Goal: Navigation & Orientation: Find specific page/section

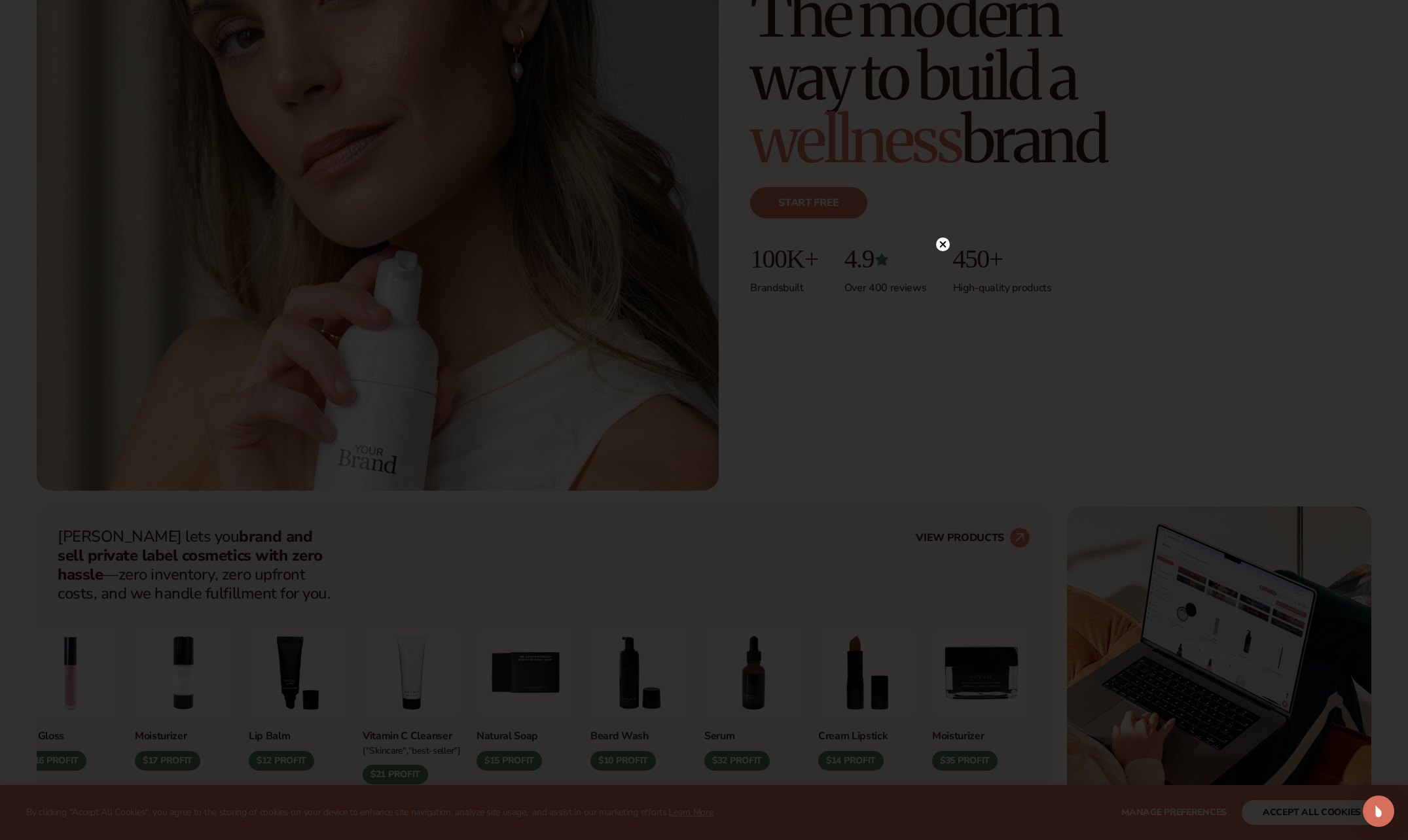
scroll to position [327, 0]
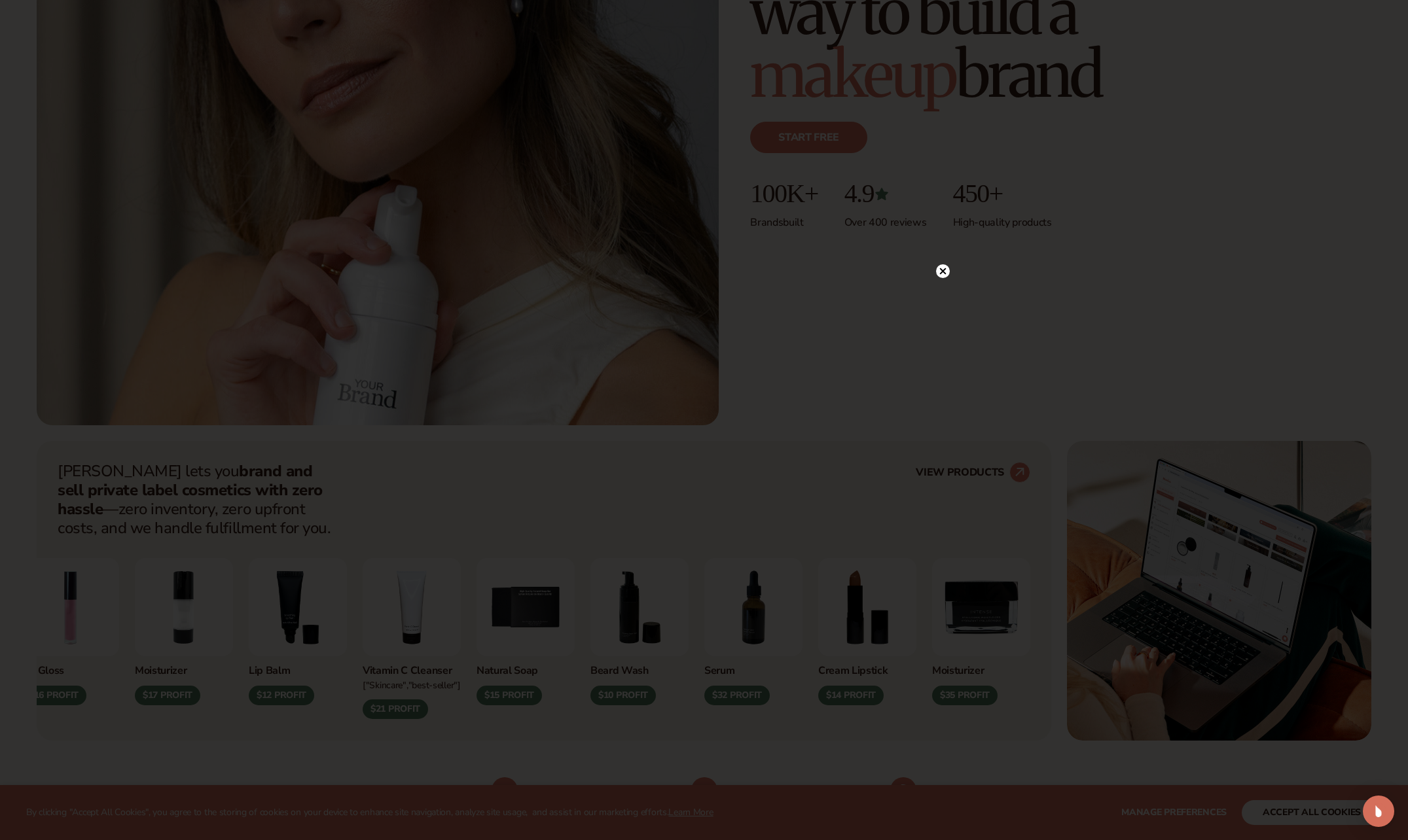
click at [943, 271] on icon at bounding box center [943, 271] width 6 height 6
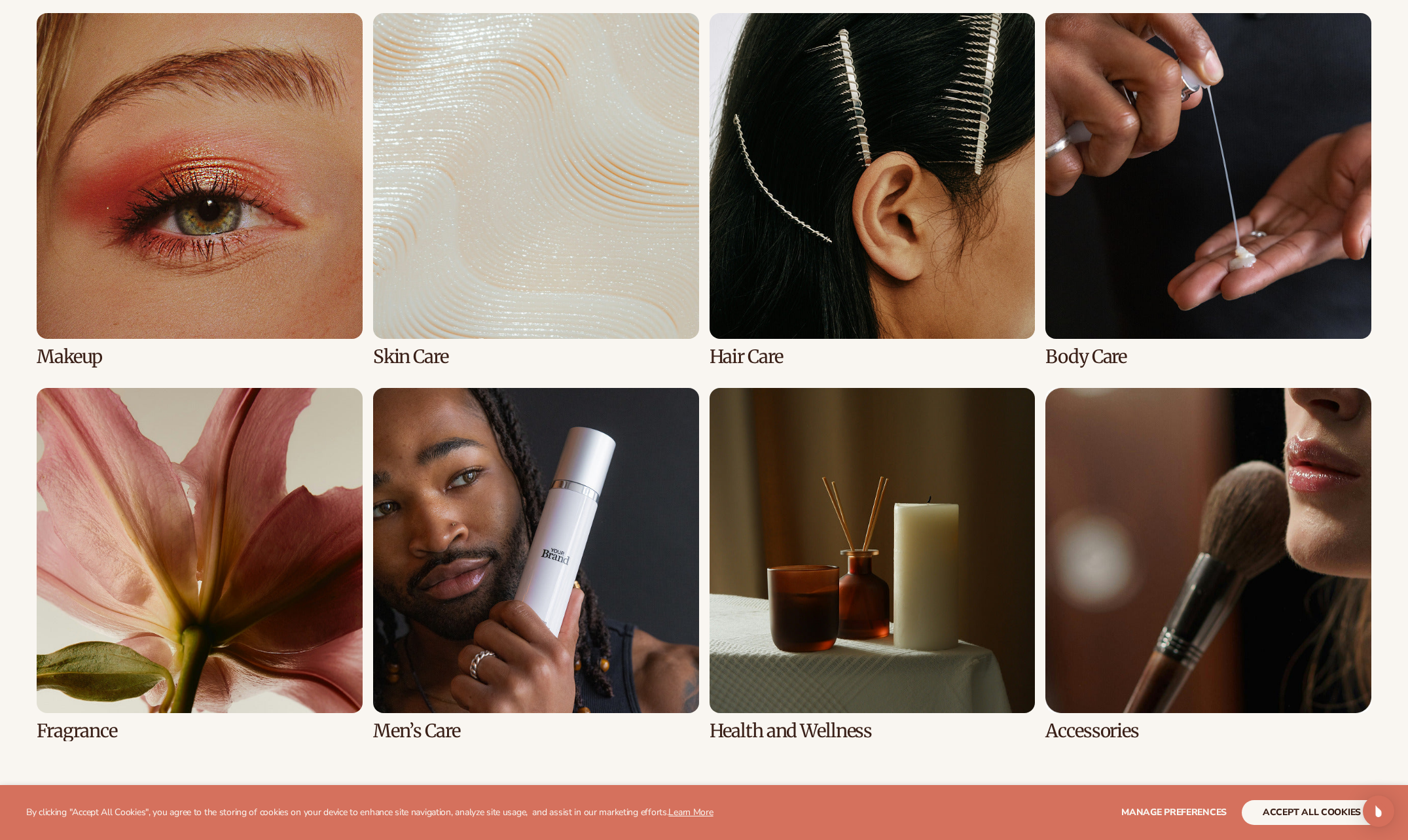
scroll to position [3141, 0]
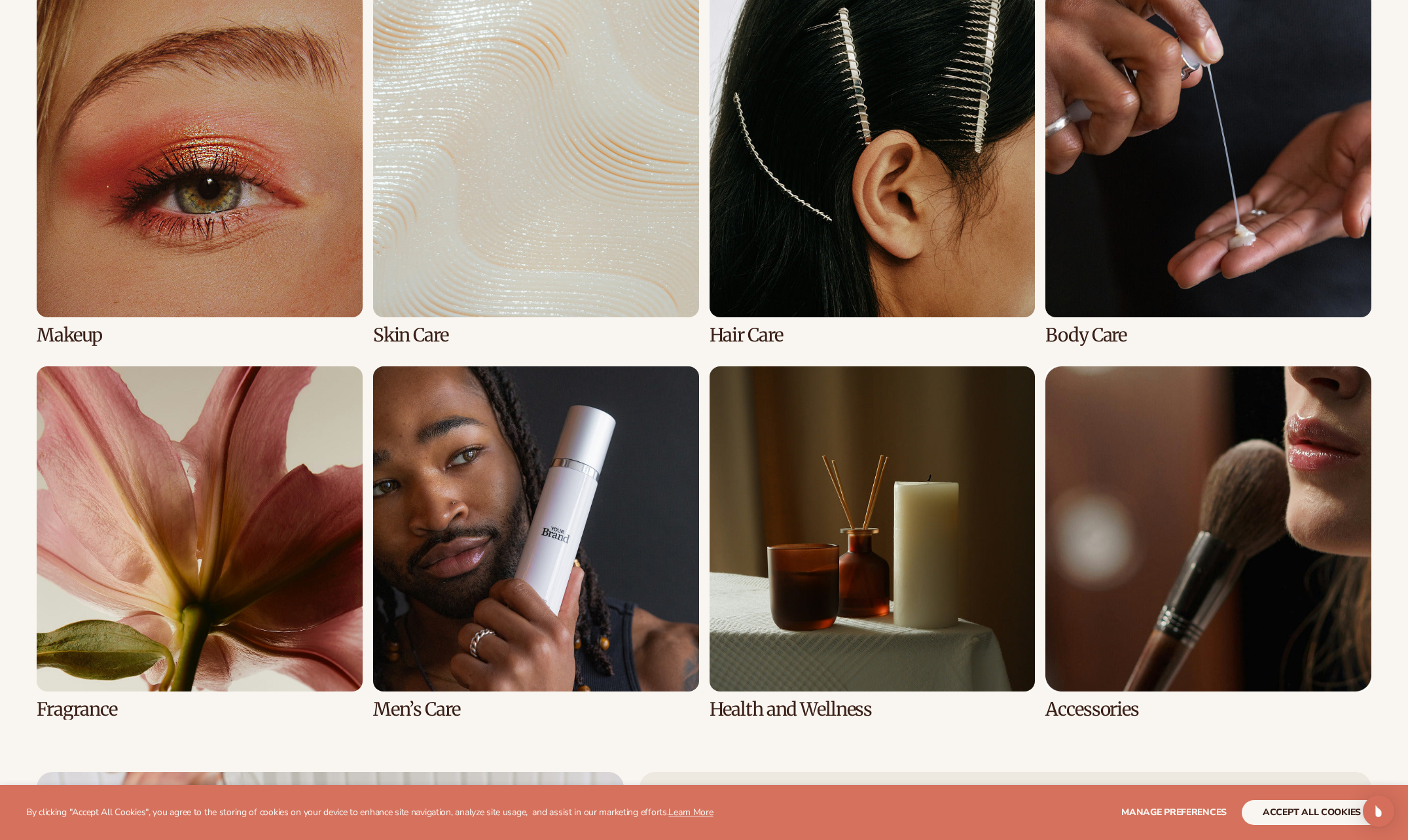
click at [577, 190] on link "2 / 8" at bounding box center [537, 169] width 326 height 354
click at [412, 336] on link "2 / 8" at bounding box center [537, 169] width 326 height 354
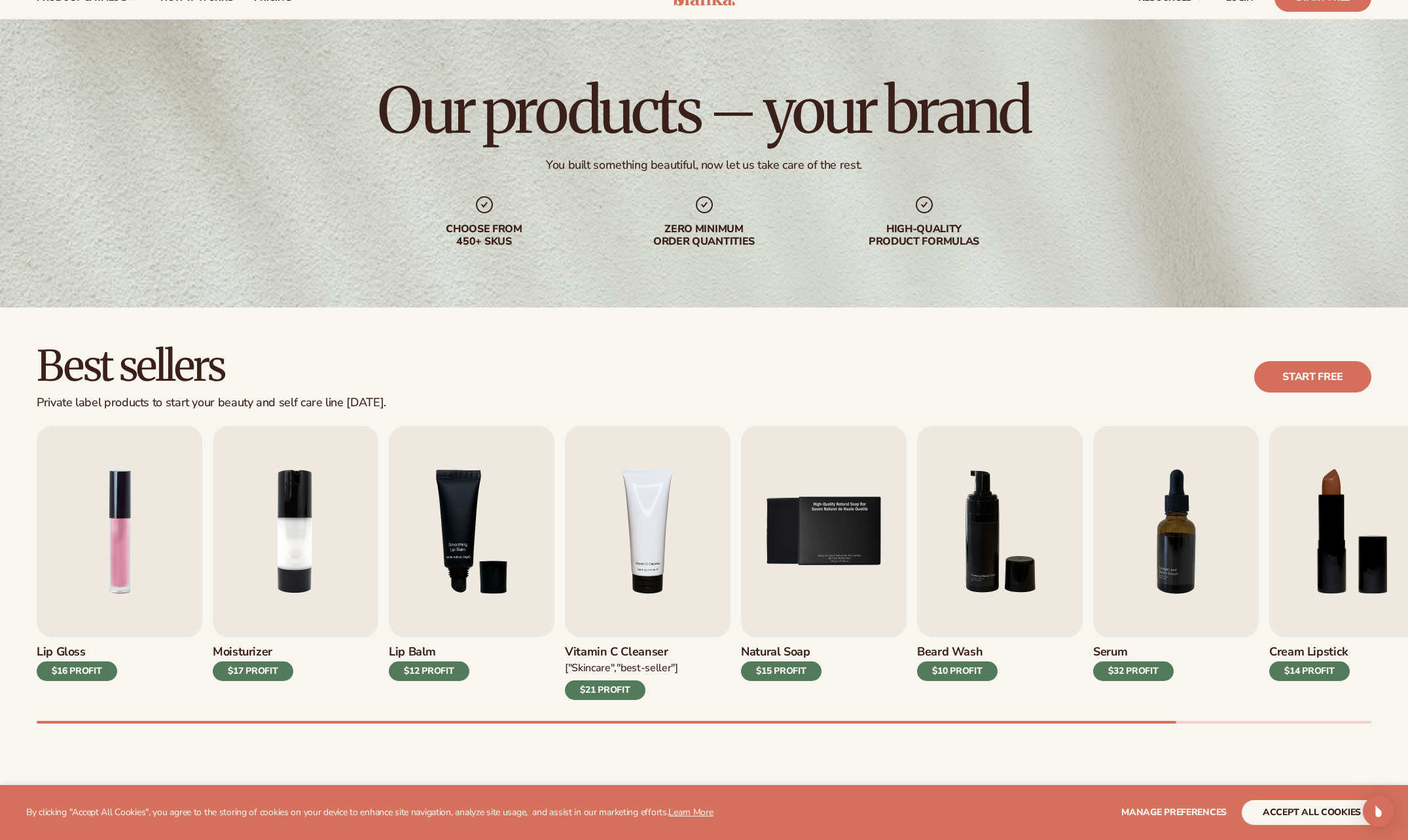
scroll to position [131, 0]
